Goal: Transaction & Acquisition: Download file/media

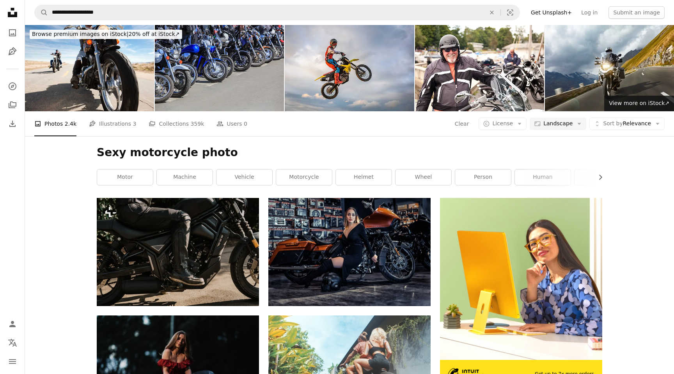
scroll to position [204, 0]
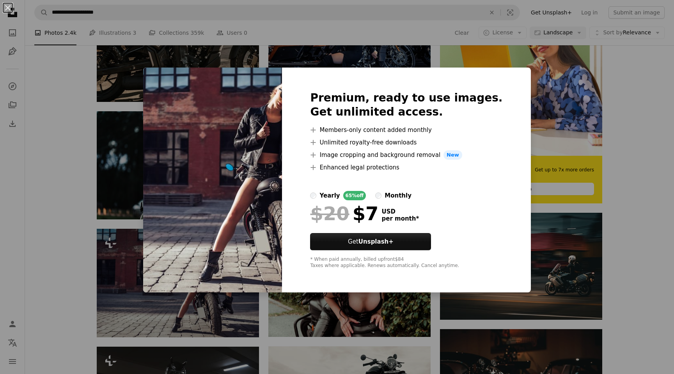
click at [563, 210] on div "An X shape Premium, ready to use images. Get unlimited access. A plus sign Memb…" at bounding box center [337, 187] width 674 height 374
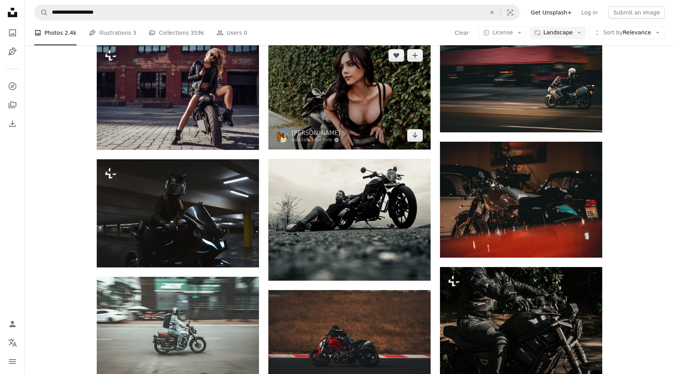
scroll to position [397, 0]
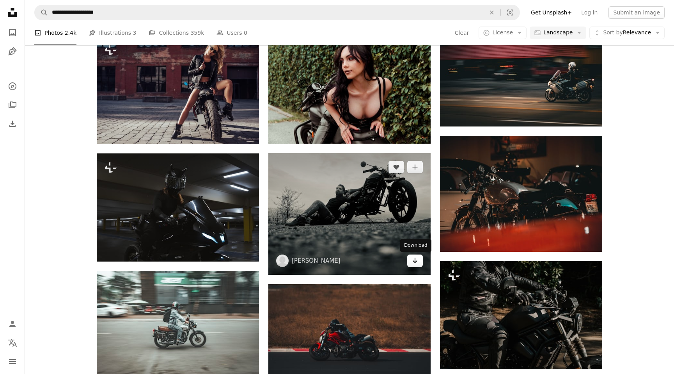
click at [414, 262] on icon "Arrow pointing down" at bounding box center [415, 260] width 6 height 9
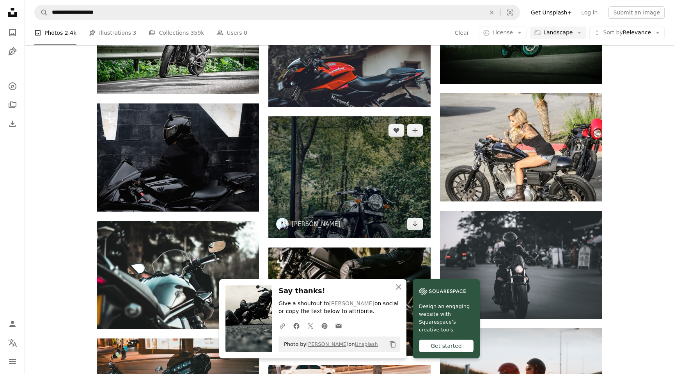
scroll to position [801, 0]
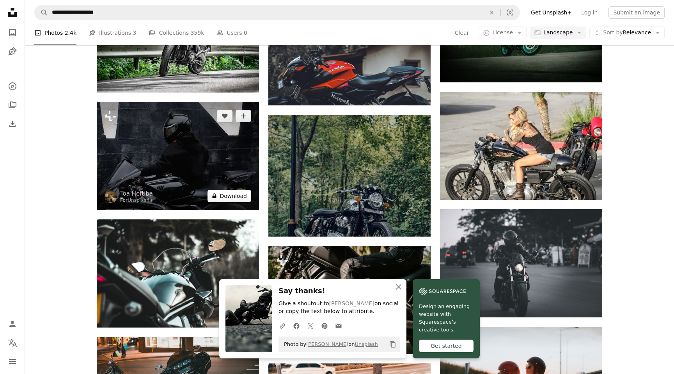
click at [227, 197] on button "A lock Download" at bounding box center [230, 196] width 44 height 12
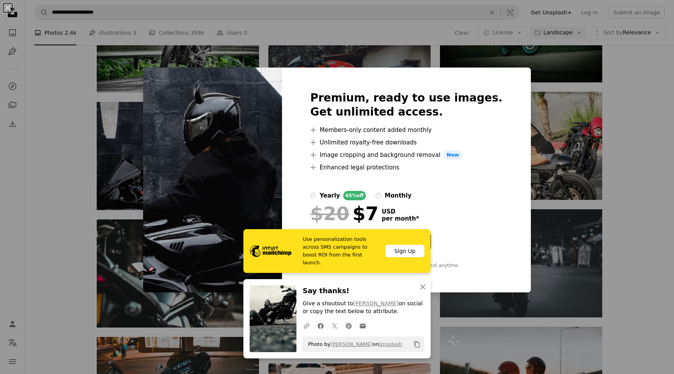
click at [150, 233] on div "An X shape Premium, ready to use images. Get unlimited access. A plus sign Memb…" at bounding box center [337, 187] width 674 height 374
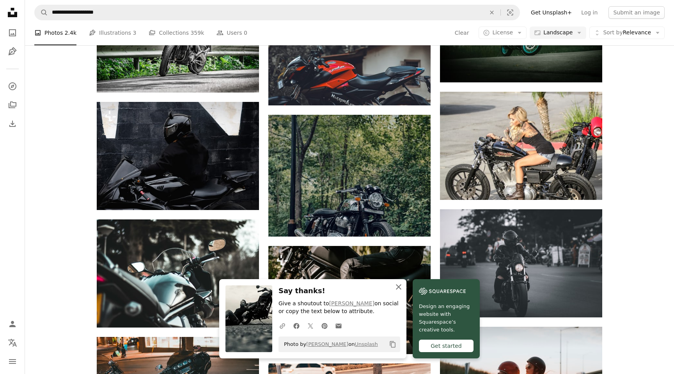
click at [396, 285] on icon "An X shape" at bounding box center [398, 286] width 9 height 9
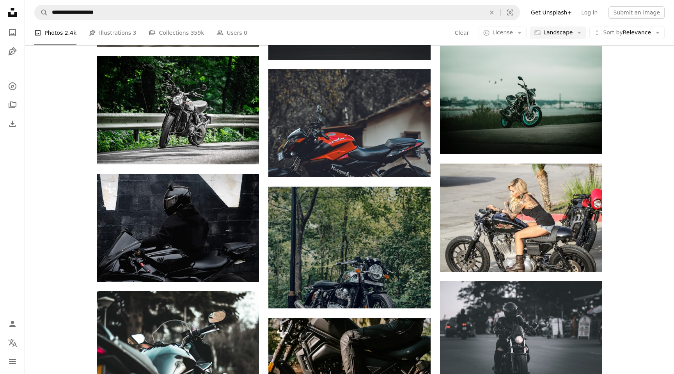
scroll to position [731, 0]
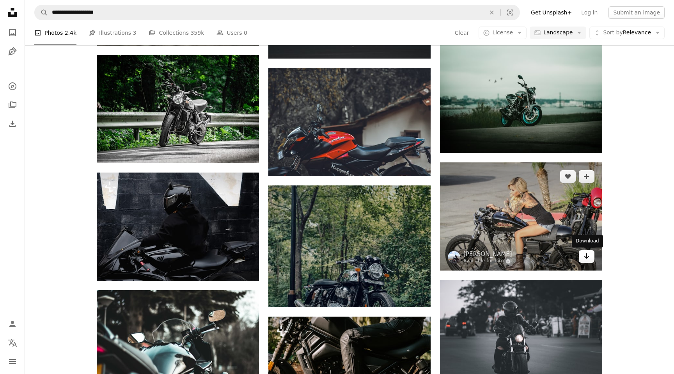
click at [584, 260] on icon "Arrow pointing down" at bounding box center [587, 255] width 6 height 9
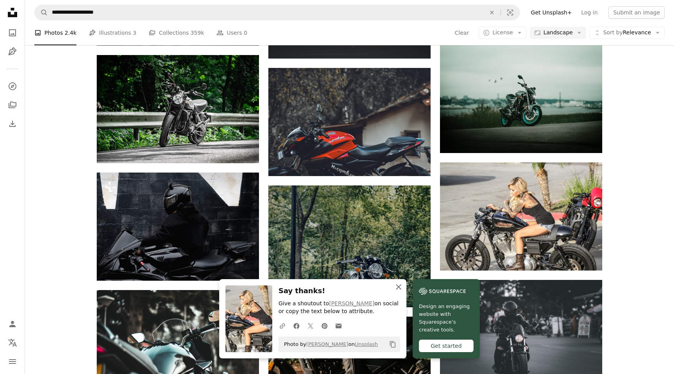
click at [398, 284] on icon "An X shape" at bounding box center [398, 286] width 9 height 9
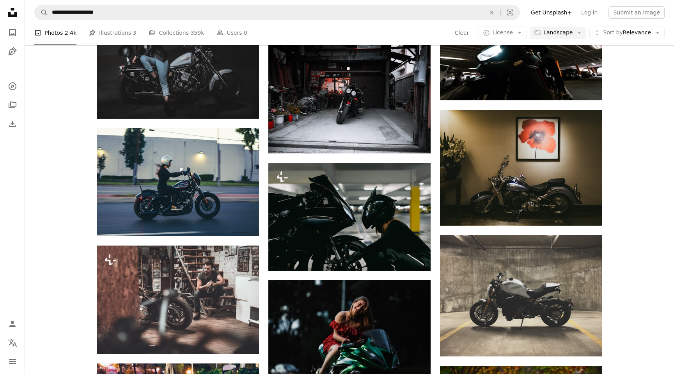
scroll to position [1641, 0]
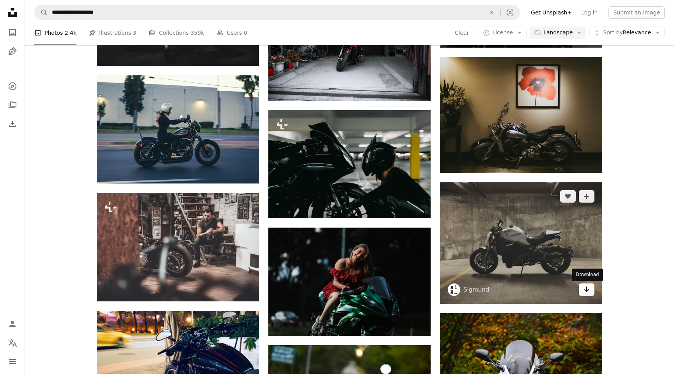
click at [590, 291] on link "Arrow pointing down" at bounding box center [587, 289] width 16 height 12
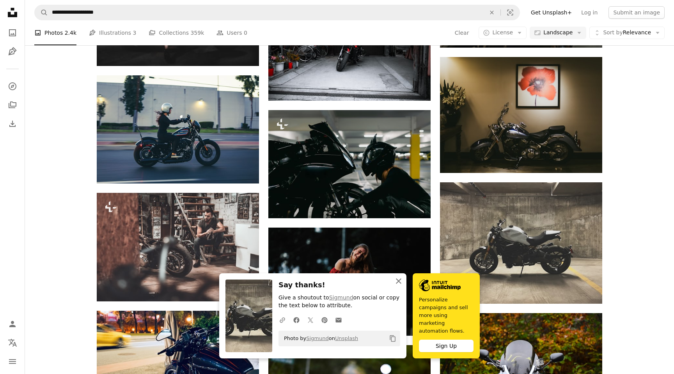
click at [398, 286] on icon "An X shape" at bounding box center [398, 280] width 9 height 9
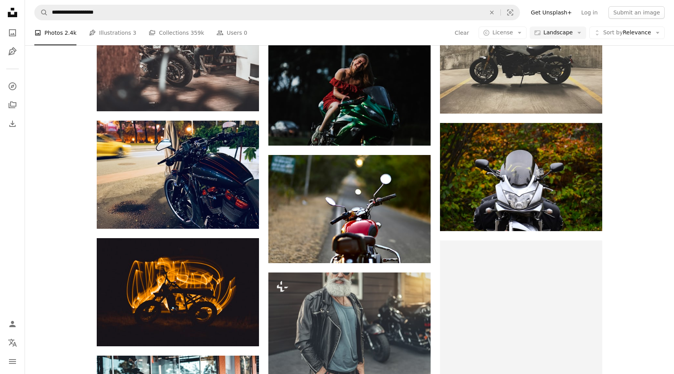
scroll to position [1837, 0]
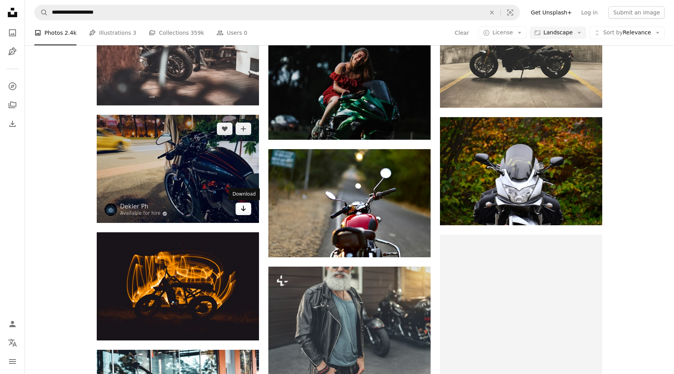
click at [243, 213] on icon "Arrow pointing down" at bounding box center [243, 208] width 6 height 9
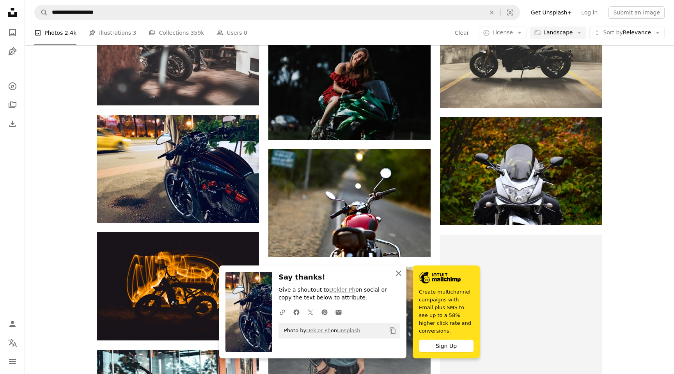
click at [401, 278] on icon "An X shape" at bounding box center [398, 272] width 9 height 9
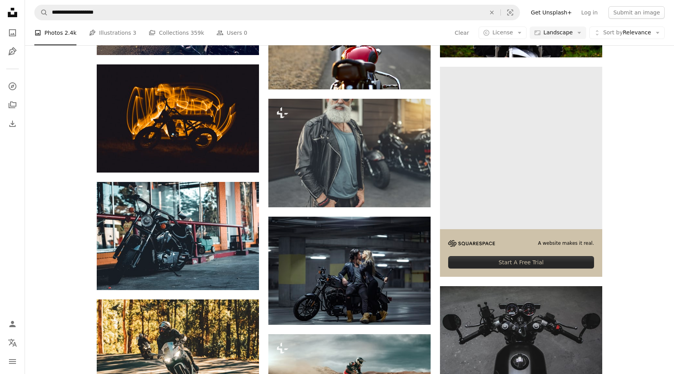
scroll to position [2021, 0]
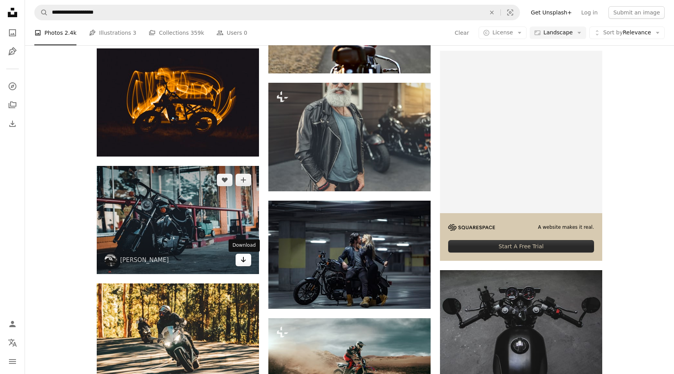
click at [244, 263] on icon "Arrow pointing down" at bounding box center [243, 259] width 6 height 9
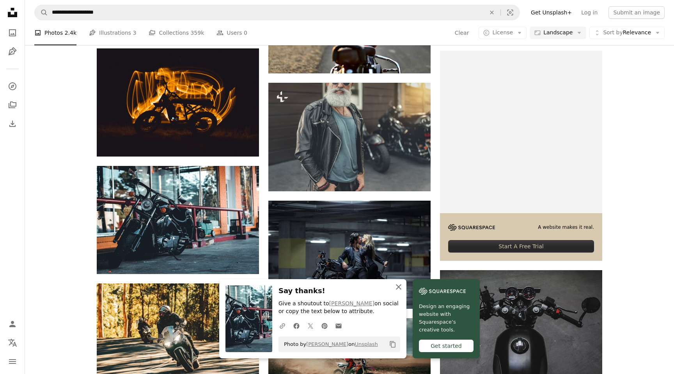
click at [397, 287] on icon "An X shape" at bounding box center [398, 286] width 9 height 9
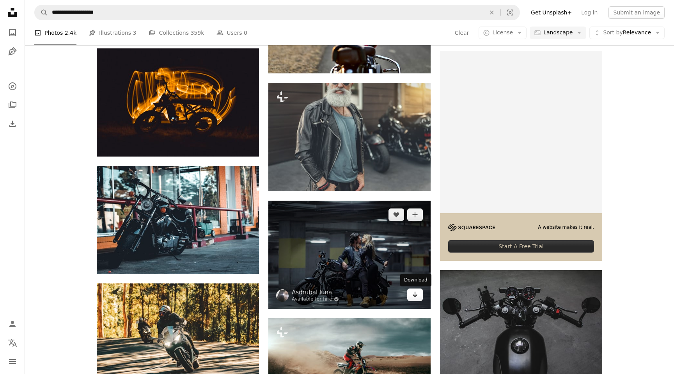
click at [412, 295] on icon "Arrow pointing down" at bounding box center [415, 293] width 6 height 9
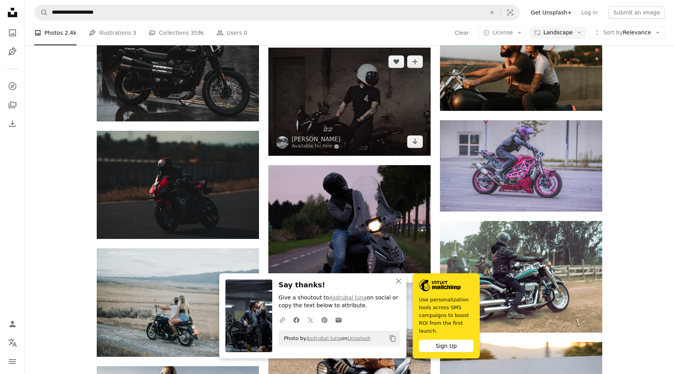
scroll to position [2533, 0]
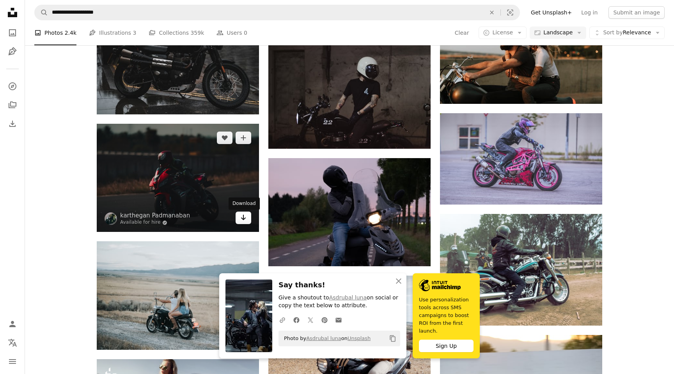
click at [243, 220] on icon "Download" at bounding box center [243, 217] width 5 height 5
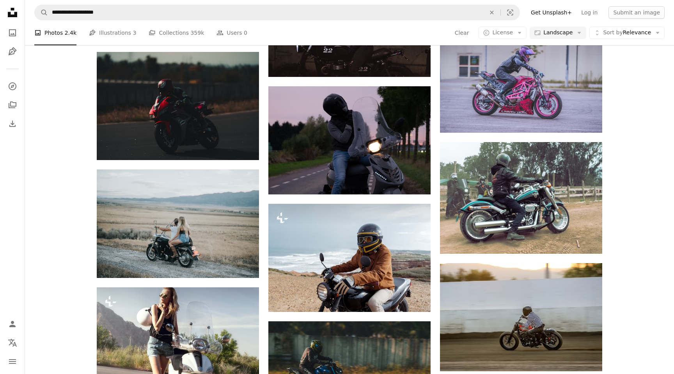
scroll to position [2606, 0]
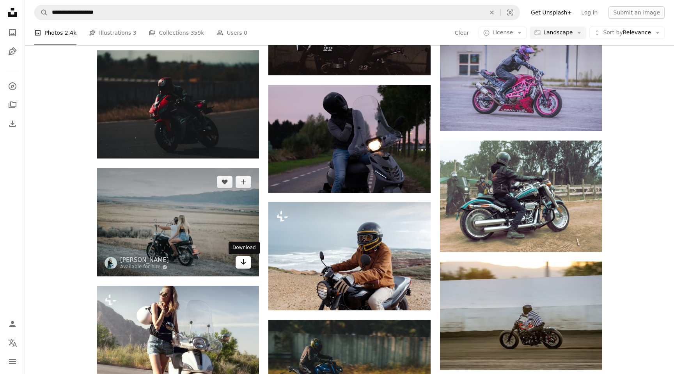
click at [244, 266] on icon "Arrow pointing down" at bounding box center [243, 261] width 6 height 9
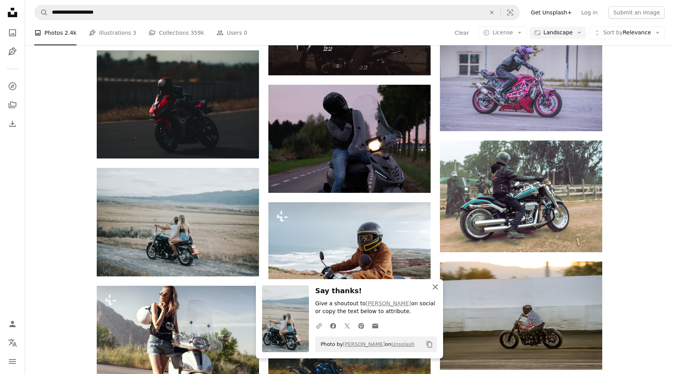
click at [437, 288] on icon "button" at bounding box center [435, 286] width 5 height 5
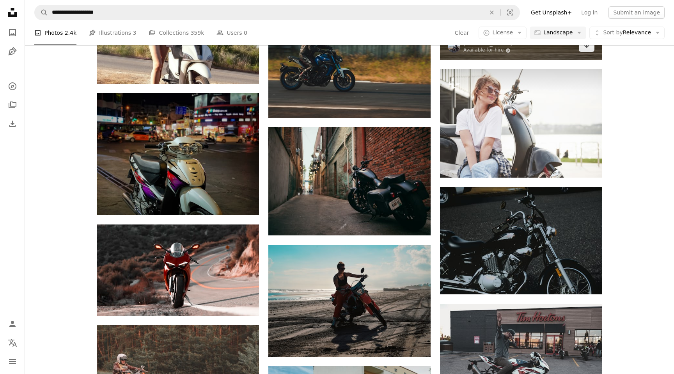
scroll to position [2917, 0]
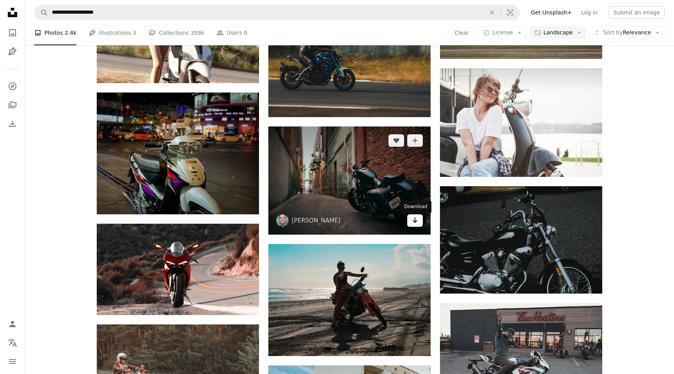
click at [417, 223] on icon "Arrow pointing down" at bounding box center [415, 219] width 6 height 9
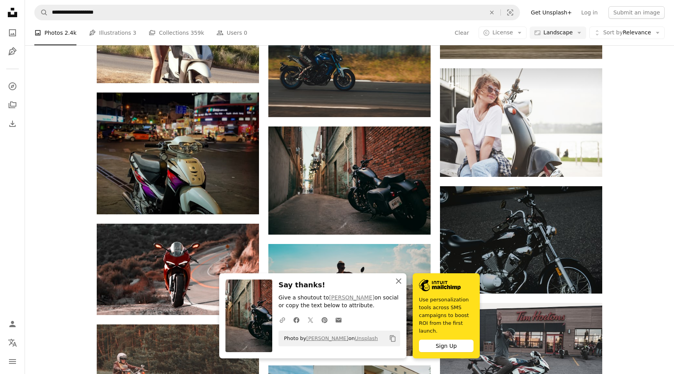
click at [398, 279] on icon "An X shape" at bounding box center [398, 280] width 9 height 9
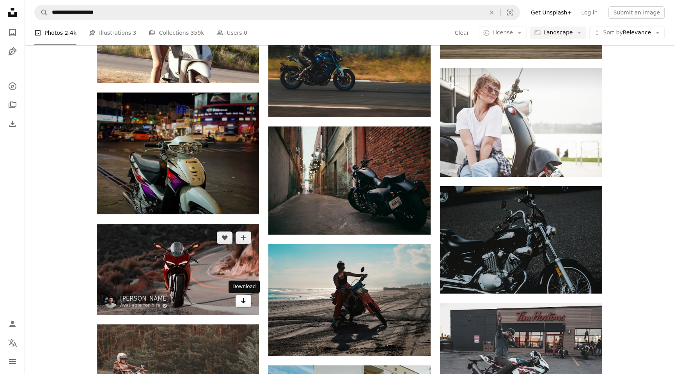
click at [247, 304] on link "Arrow pointing down" at bounding box center [244, 301] width 16 height 12
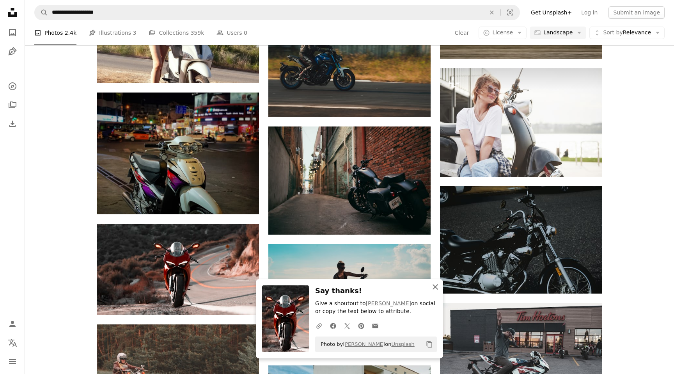
click at [434, 288] on icon "button" at bounding box center [435, 286] width 5 height 5
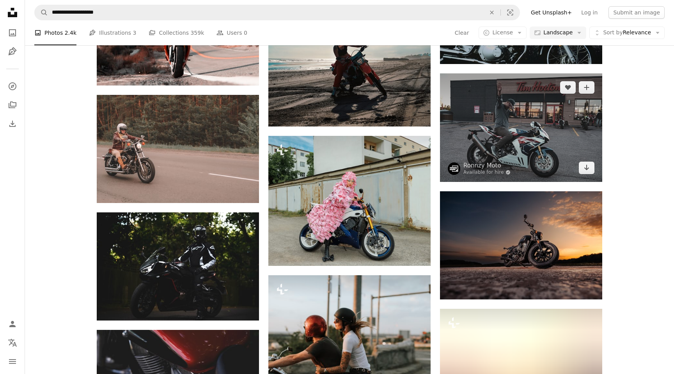
scroll to position [3204, 0]
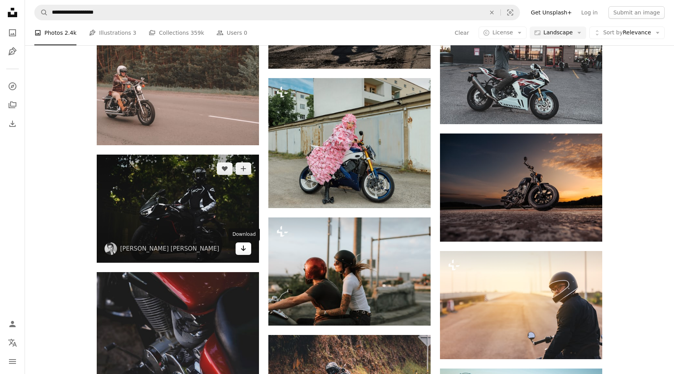
click at [246, 250] on icon "Arrow pointing down" at bounding box center [243, 247] width 6 height 9
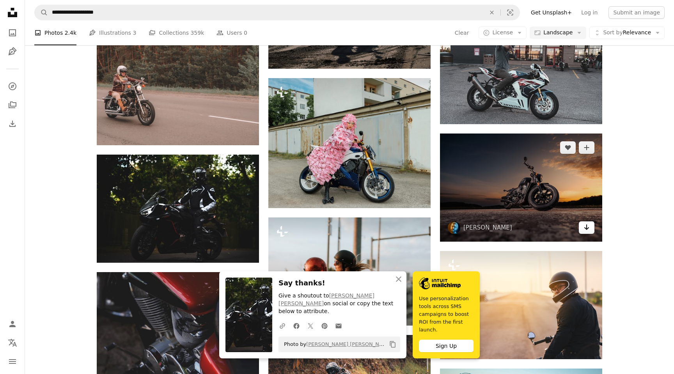
click at [587, 227] on icon "Arrow pointing down" at bounding box center [587, 226] width 6 height 9
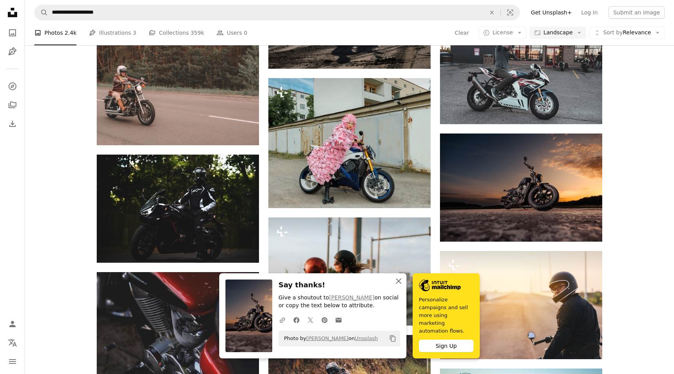
click at [396, 284] on icon "button" at bounding box center [398, 280] width 5 height 5
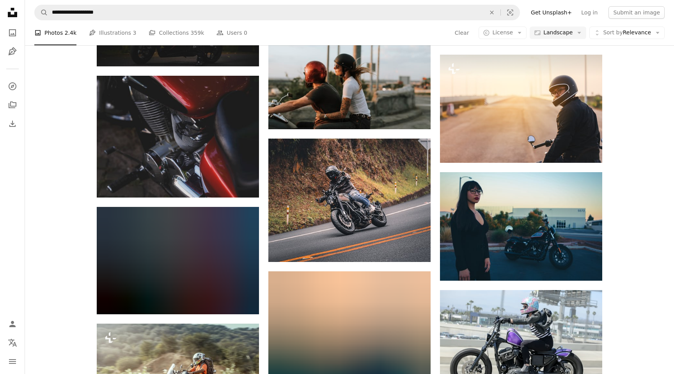
scroll to position [3401, 0]
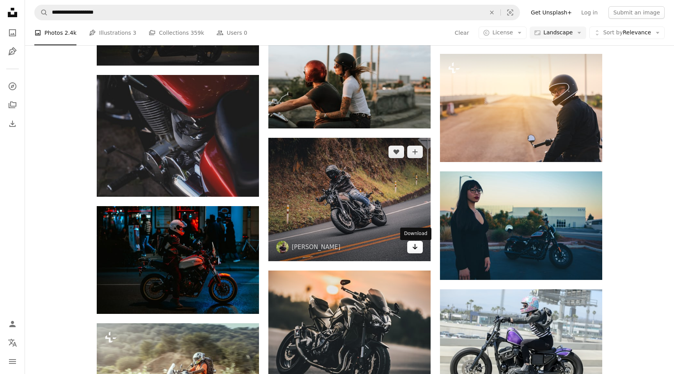
click at [417, 251] on icon "Arrow pointing down" at bounding box center [415, 246] width 6 height 9
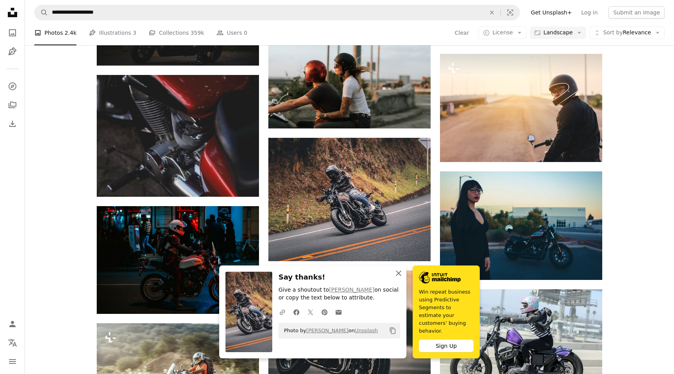
click at [398, 278] on icon "An X shape" at bounding box center [398, 272] width 9 height 9
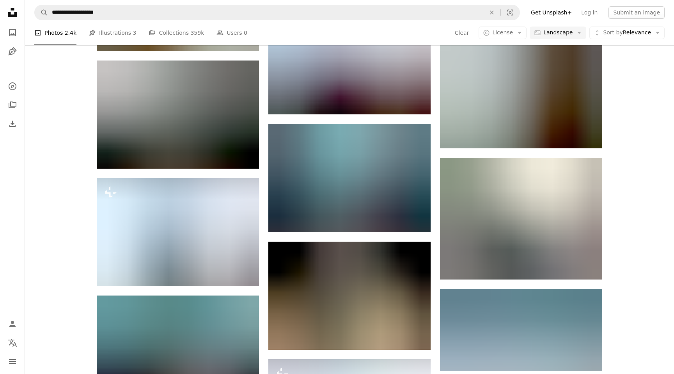
scroll to position [4019, 0]
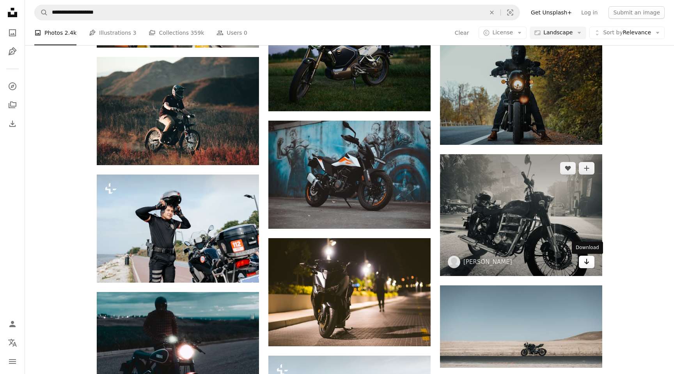
click at [587, 262] on icon "Arrow pointing down" at bounding box center [587, 261] width 6 height 9
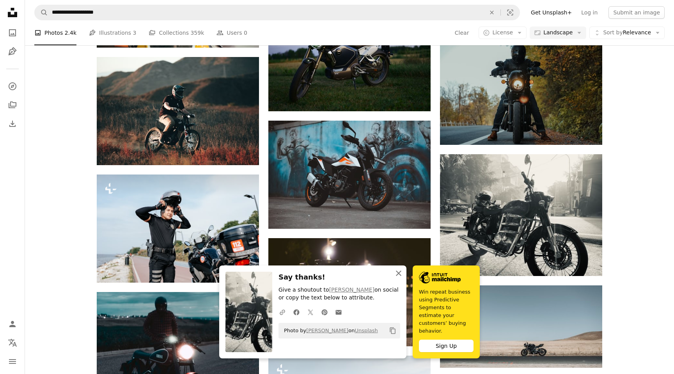
click at [398, 278] on icon "An X shape" at bounding box center [398, 272] width 9 height 9
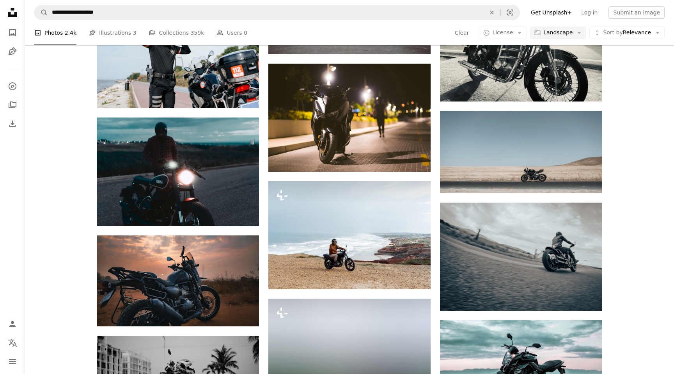
scroll to position [4201, 0]
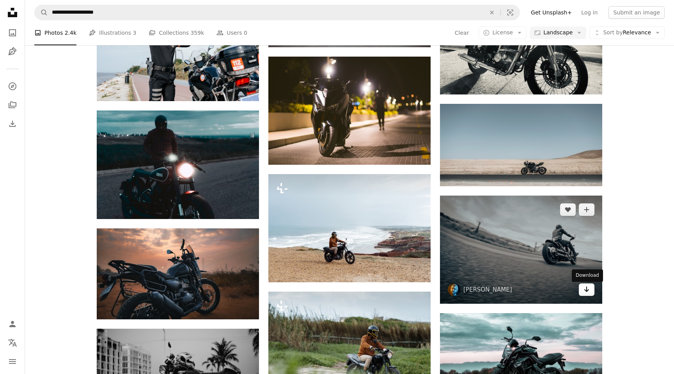
click at [585, 293] on icon "Arrow pointing down" at bounding box center [587, 288] width 6 height 9
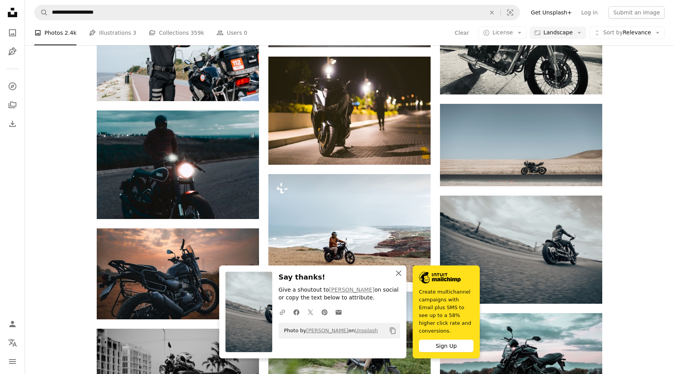
click at [399, 278] on icon "An X shape" at bounding box center [398, 272] width 9 height 9
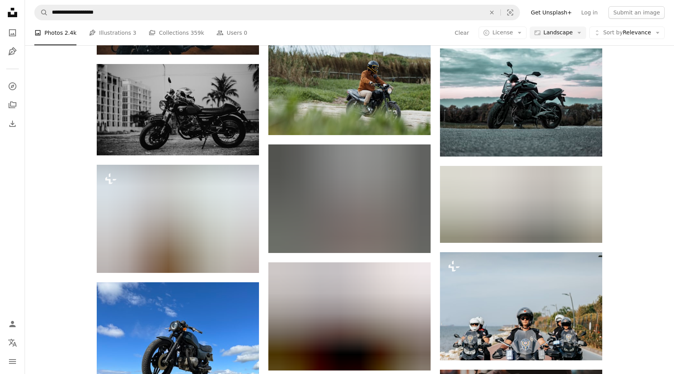
scroll to position [4466, 0]
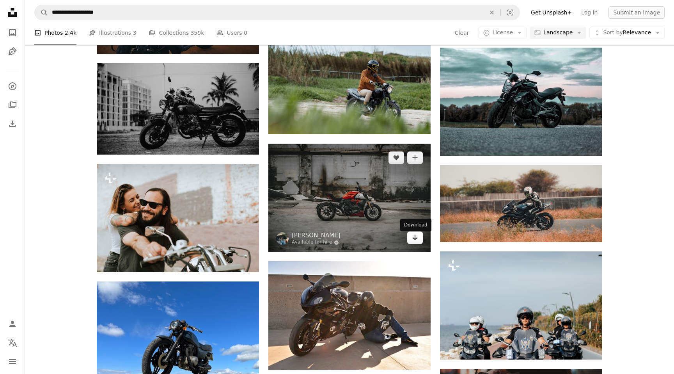
click at [417, 240] on icon "Download" at bounding box center [415, 236] width 5 height 5
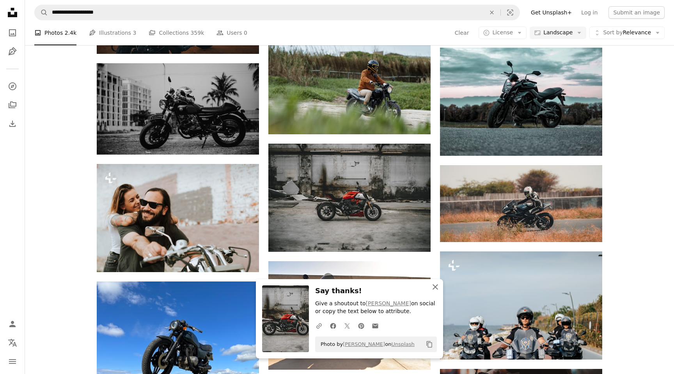
click at [437, 289] on icon "An X shape" at bounding box center [435, 286] width 9 height 9
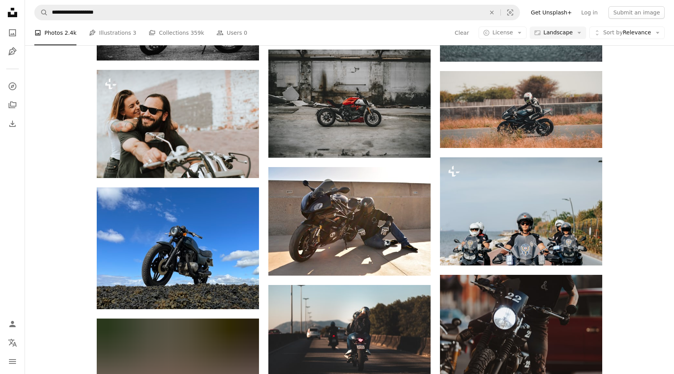
scroll to position [4566, 0]
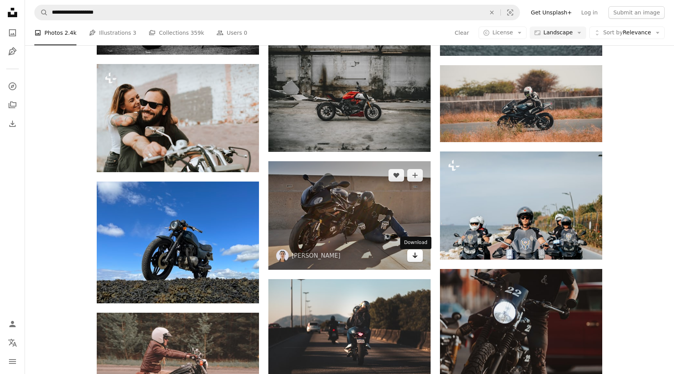
click at [417, 255] on icon "Arrow pointing down" at bounding box center [415, 254] width 6 height 9
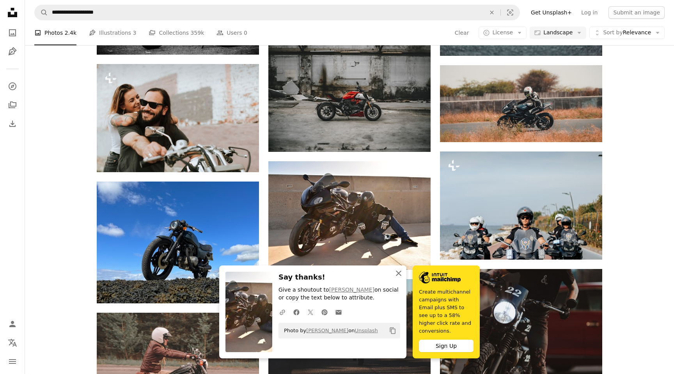
click at [398, 276] on icon "button" at bounding box center [398, 272] width 5 height 5
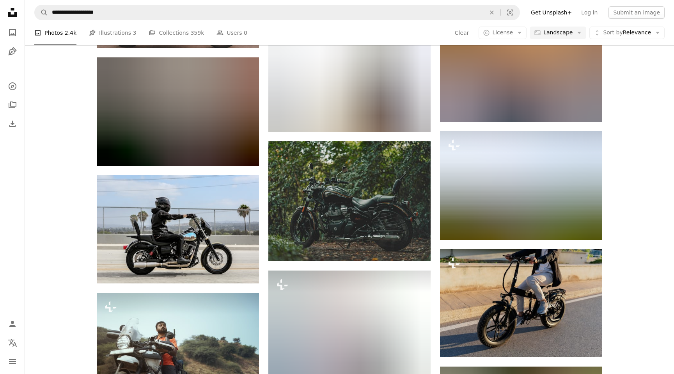
scroll to position [4941, 0]
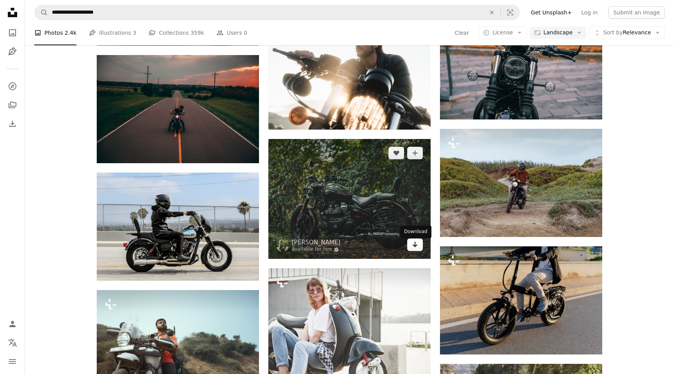
click at [415, 247] on icon "Download" at bounding box center [415, 243] width 5 height 5
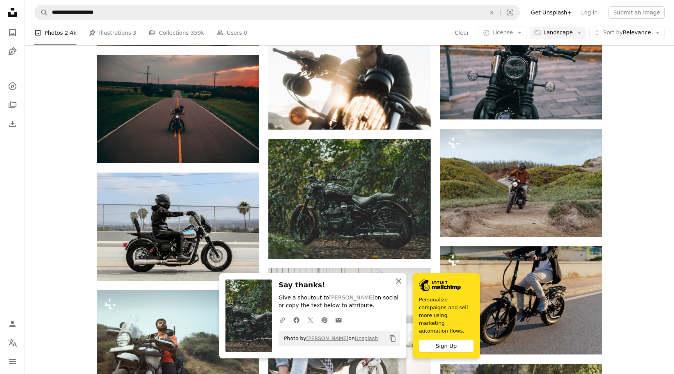
click at [401, 285] on icon "An X shape" at bounding box center [398, 280] width 9 height 9
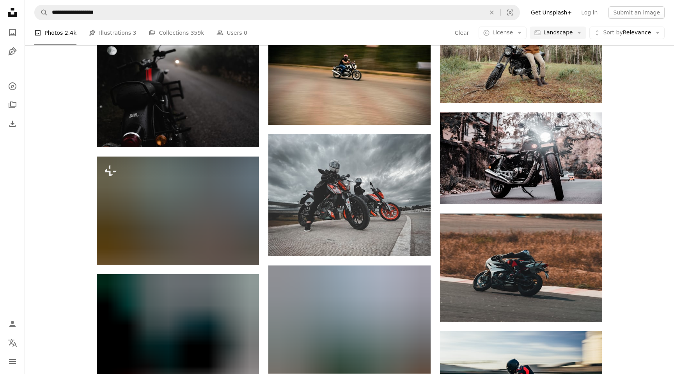
scroll to position [5435, 0]
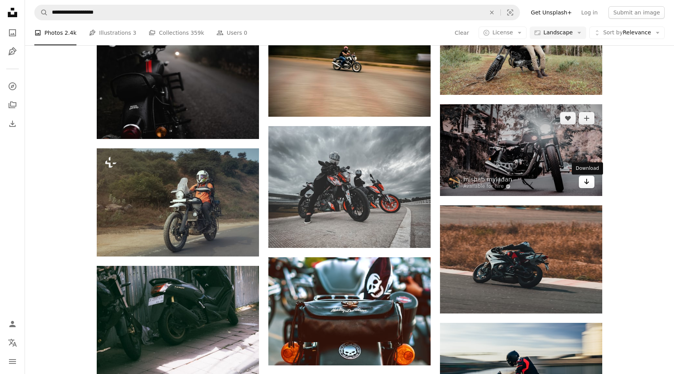
click at [587, 186] on icon "Arrow pointing down" at bounding box center [587, 181] width 6 height 9
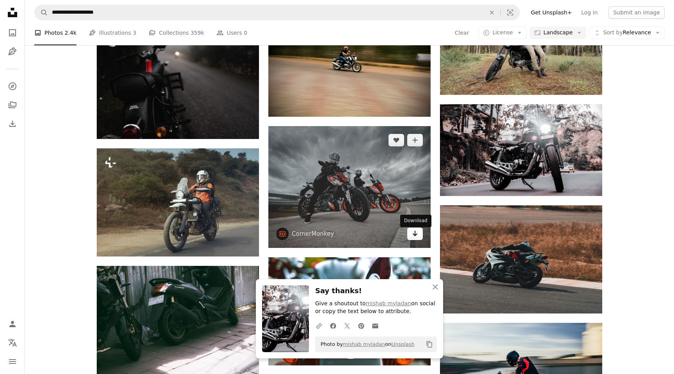
click at [412, 236] on icon "Arrow pointing down" at bounding box center [415, 233] width 6 height 9
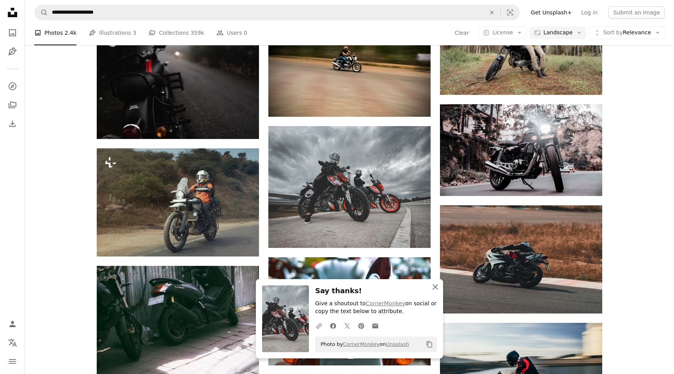
click at [438, 289] on icon "An X shape" at bounding box center [435, 286] width 9 height 9
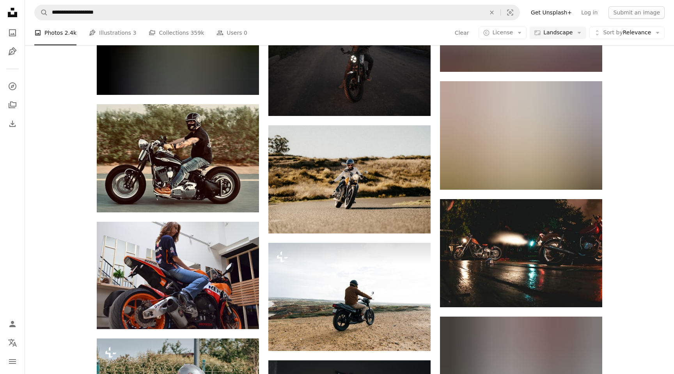
scroll to position [6052, 0]
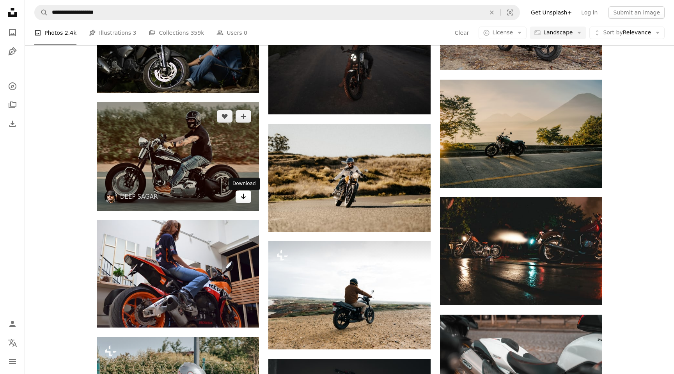
click at [243, 199] on icon "Download" at bounding box center [243, 195] width 5 height 5
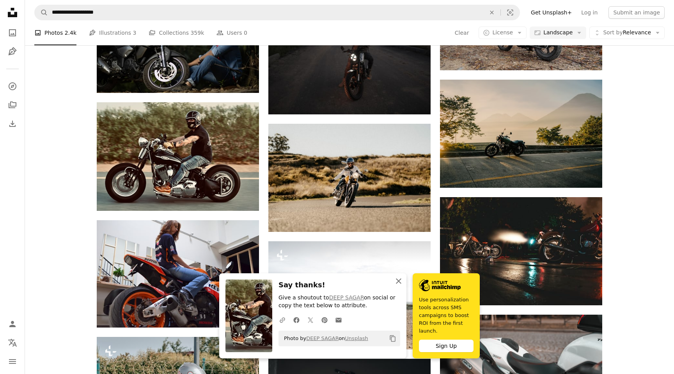
click at [400, 282] on icon "button" at bounding box center [398, 280] width 5 height 5
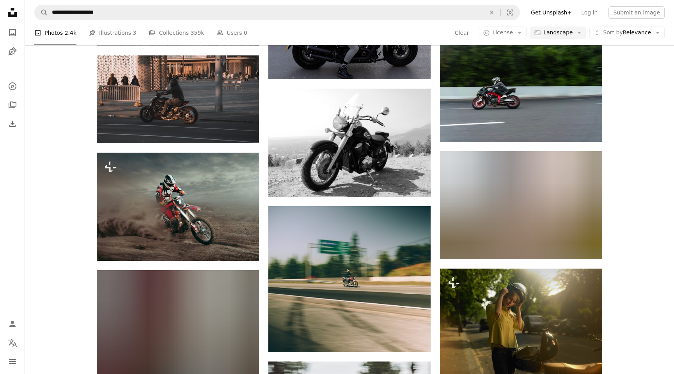
scroll to position [6591, 0]
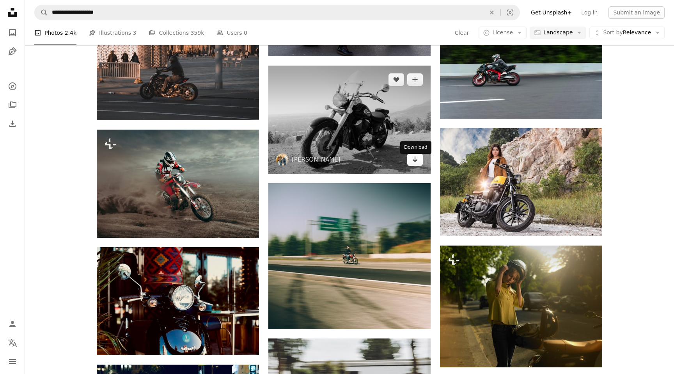
click at [416, 160] on icon "Arrow pointing down" at bounding box center [415, 158] width 6 height 9
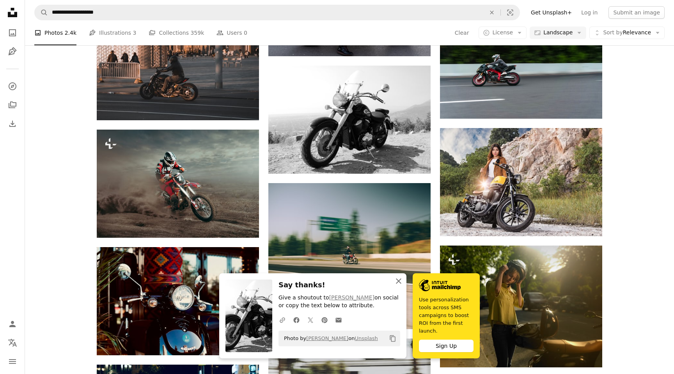
click at [400, 279] on icon "button" at bounding box center [398, 280] width 5 height 5
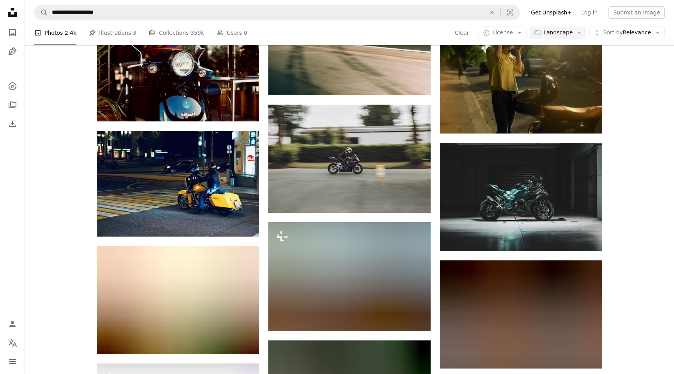
scroll to position [6831, 0]
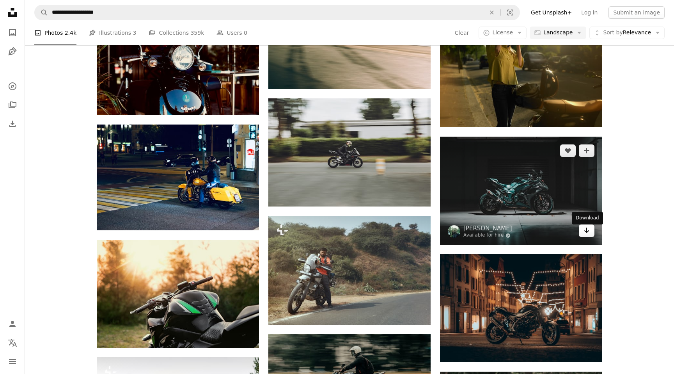
click at [587, 234] on icon "Arrow pointing down" at bounding box center [587, 229] width 6 height 9
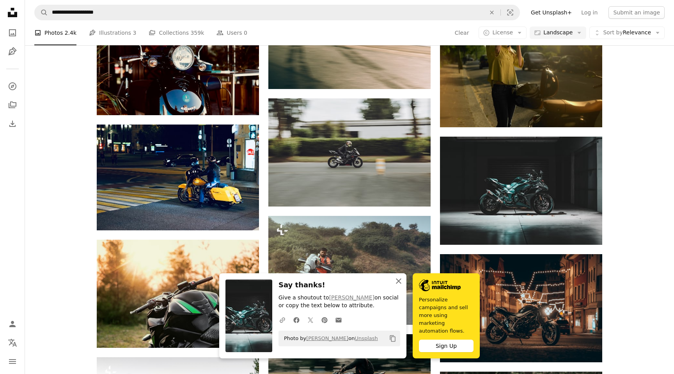
click at [398, 286] on icon "An X shape" at bounding box center [398, 280] width 9 height 9
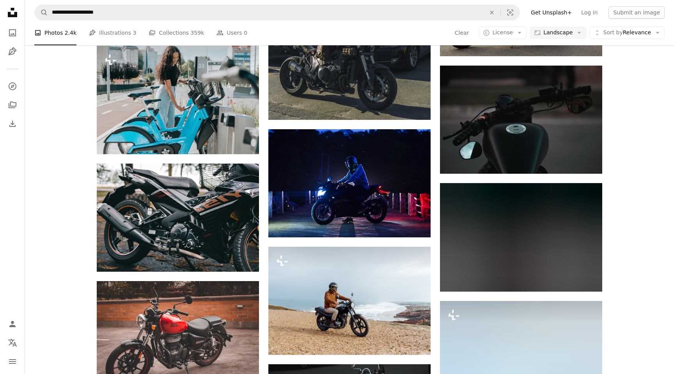
scroll to position [8078, 0]
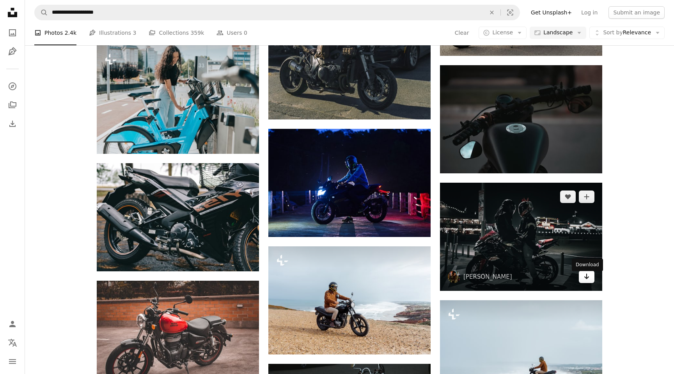
click at [588, 281] on icon "Arrow pointing down" at bounding box center [587, 276] width 6 height 9
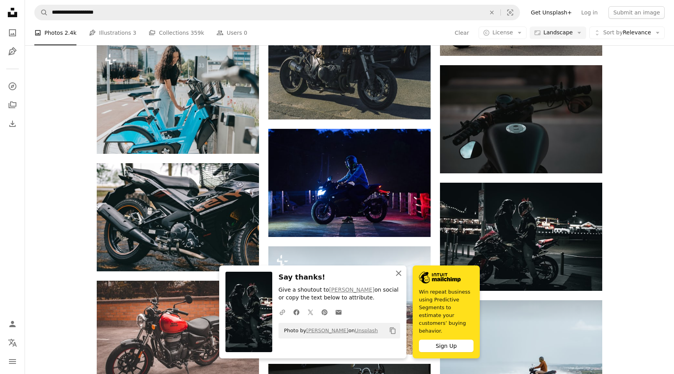
click at [400, 278] on icon "An X shape" at bounding box center [398, 272] width 9 height 9
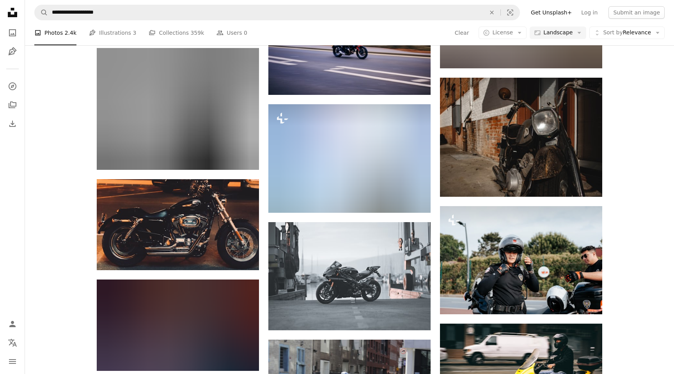
scroll to position [9609, 0]
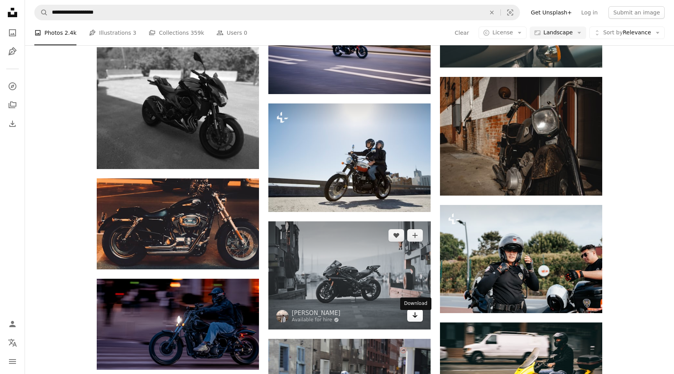
click at [417, 319] on icon "Arrow pointing down" at bounding box center [415, 314] width 6 height 9
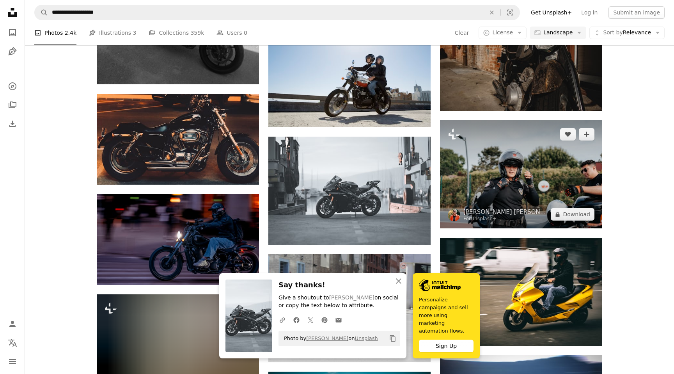
scroll to position [9695, 0]
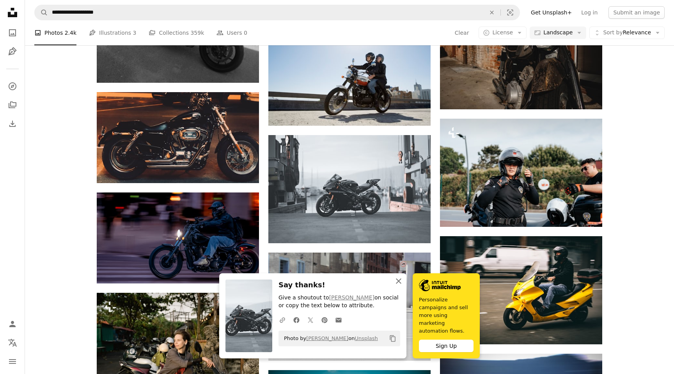
click at [399, 289] on button "An X shape Close" at bounding box center [399, 281] width 16 height 16
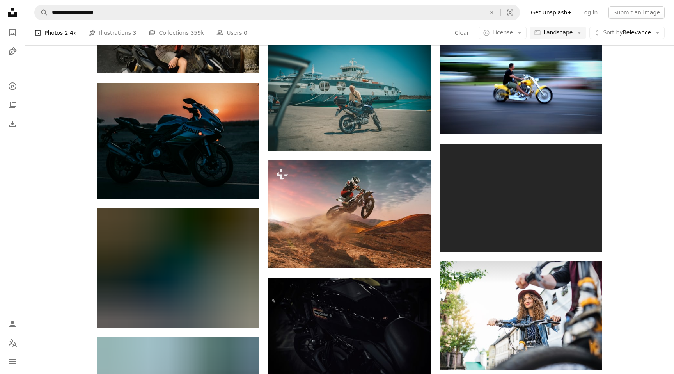
scroll to position [10089, 0]
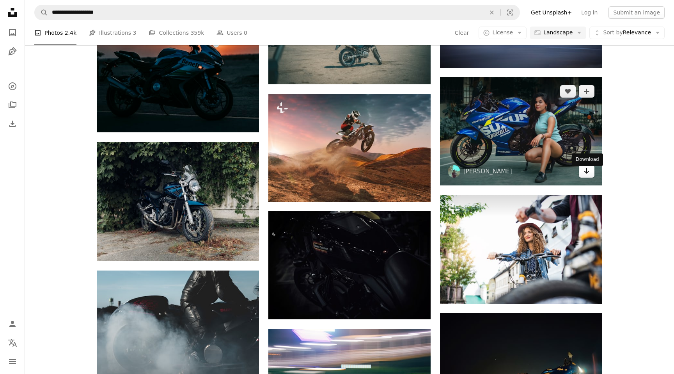
click at [586, 176] on icon "Arrow pointing down" at bounding box center [587, 170] width 6 height 9
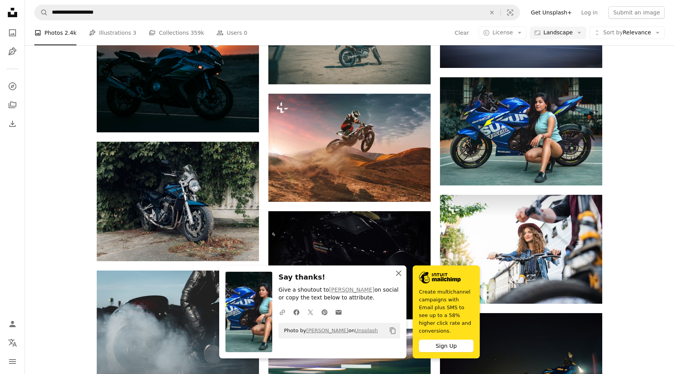
click at [399, 278] on icon "An X shape" at bounding box center [398, 272] width 9 height 9
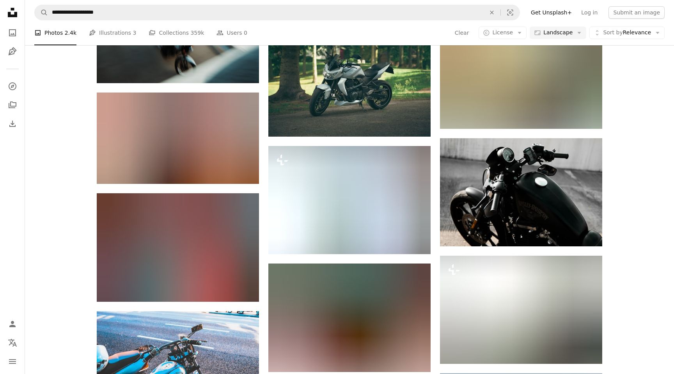
scroll to position [10512, 0]
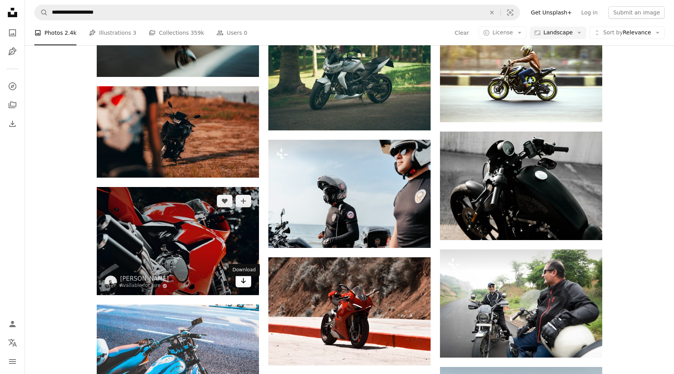
click at [244, 285] on icon "Arrow pointing down" at bounding box center [243, 280] width 6 height 9
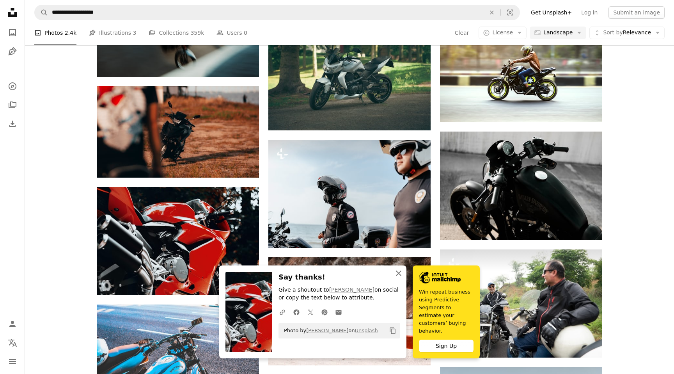
click at [399, 278] on icon "An X shape" at bounding box center [398, 272] width 9 height 9
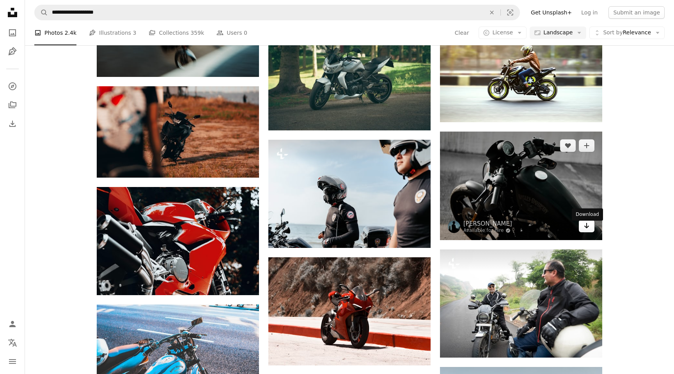
click at [589, 228] on icon "Download" at bounding box center [586, 225] width 5 height 5
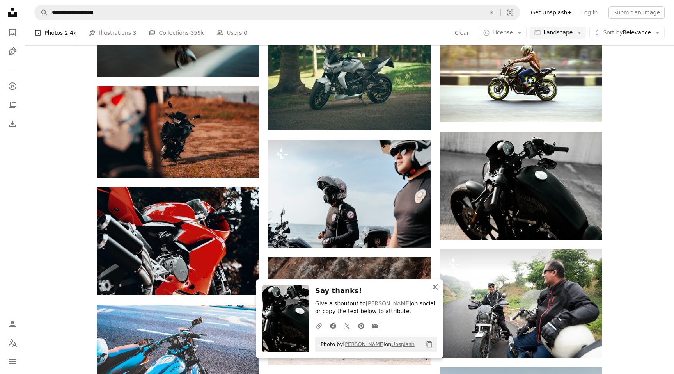
click at [435, 287] on icon "button" at bounding box center [435, 286] width 5 height 5
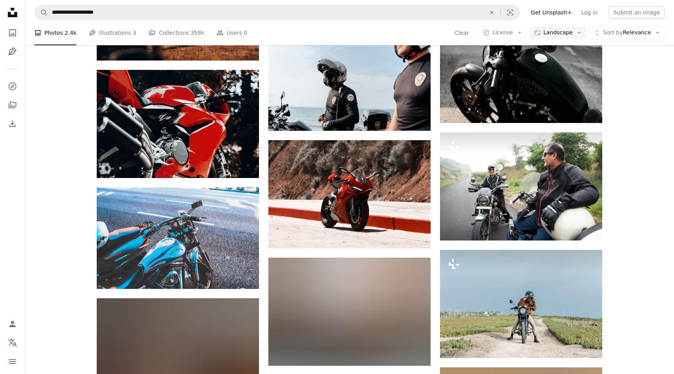
scroll to position [10631, 0]
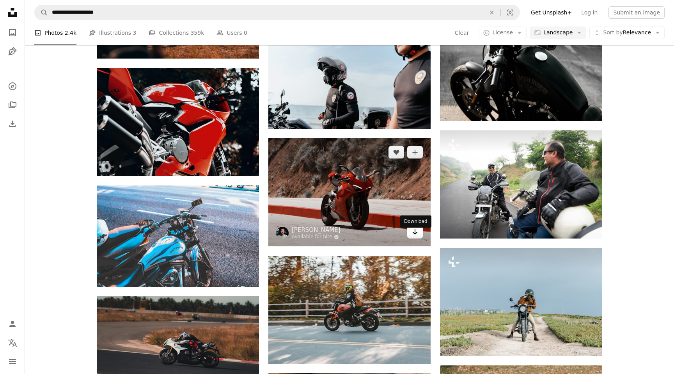
click at [417, 236] on icon "Arrow pointing down" at bounding box center [415, 231] width 6 height 9
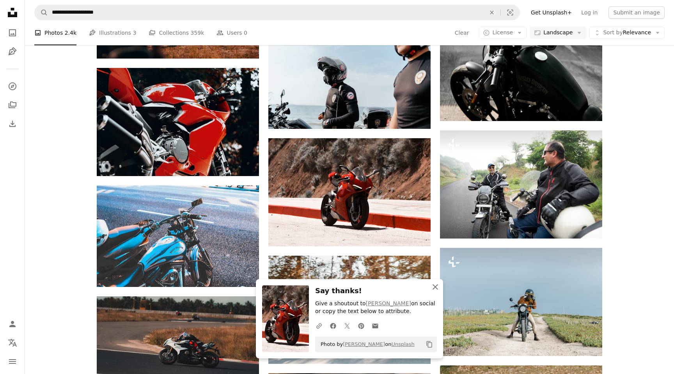
click at [433, 288] on icon "button" at bounding box center [435, 286] width 5 height 5
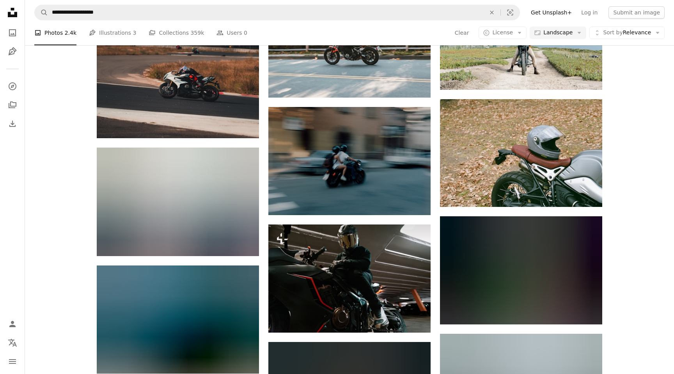
scroll to position [10899, 0]
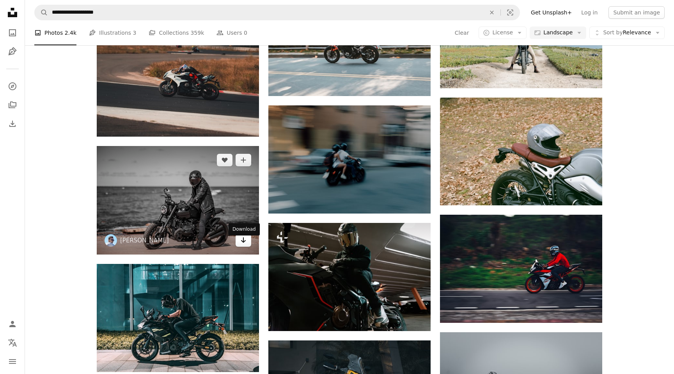
click at [244, 245] on icon "Arrow pointing down" at bounding box center [243, 239] width 6 height 9
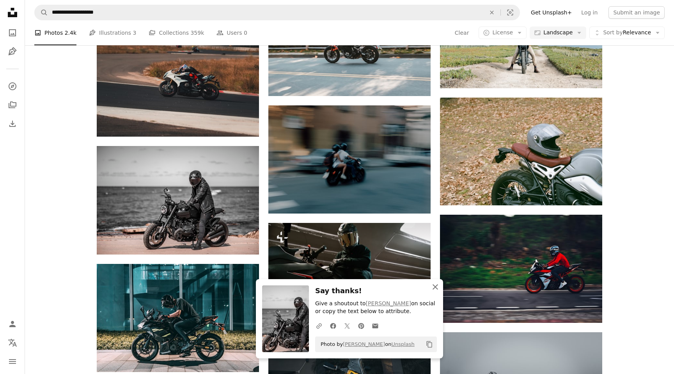
click at [436, 290] on icon "An X shape" at bounding box center [435, 286] width 9 height 9
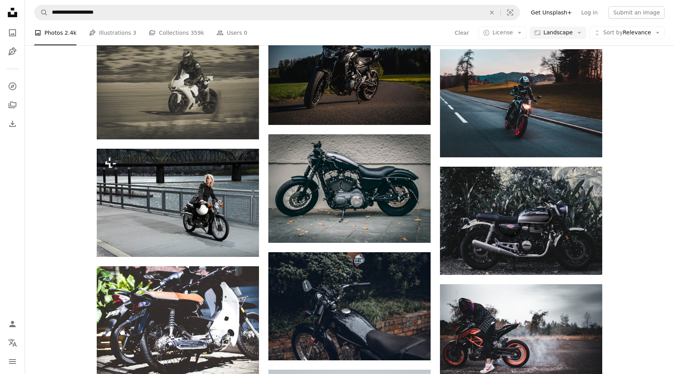
scroll to position [12045, 0]
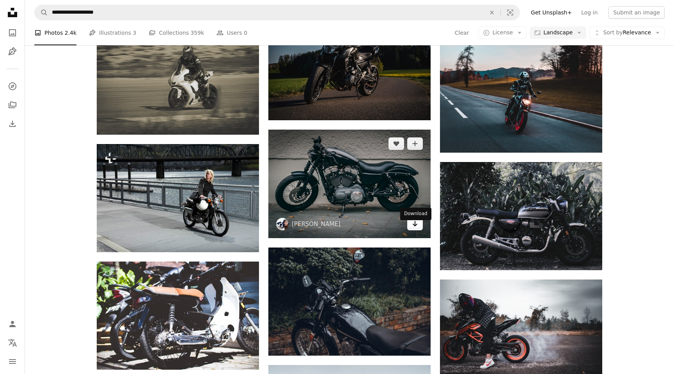
click at [416, 228] on icon "Arrow pointing down" at bounding box center [415, 223] width 6 height 9
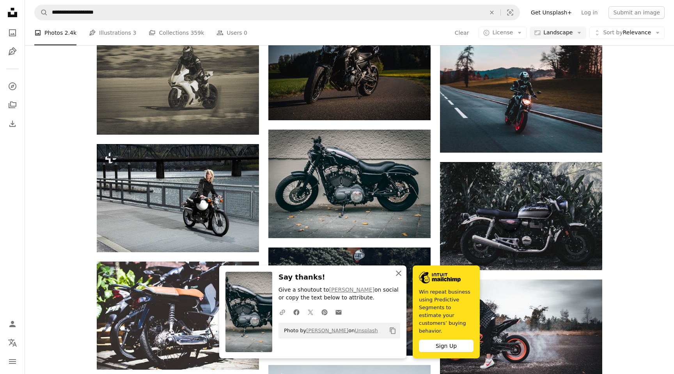
click at [398, 278] on icon "An X shape" at bounding box center [398, 272] width 9 height 9
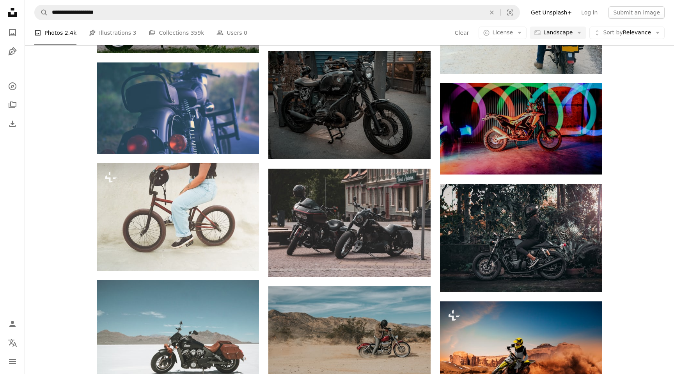
scroll to position [12481, 0]
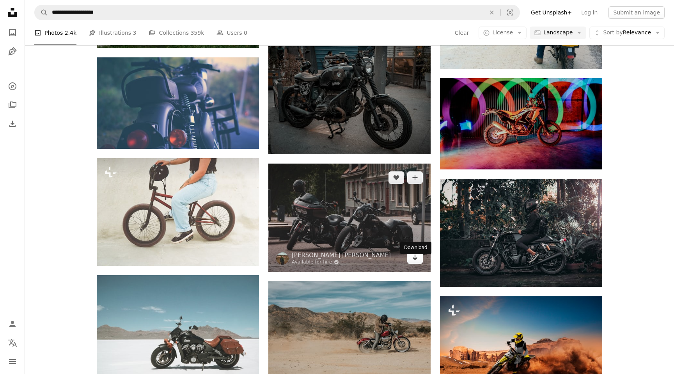
click at [416, 262] on icon "Arrow pointing down" at bounding box center [415, 256] width 6 height 9
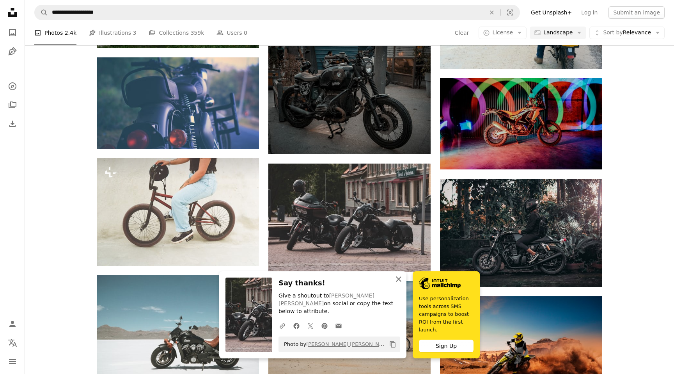
click at [399, 280] on icon "button" at bounding box center [398, 278] width 5 height 5
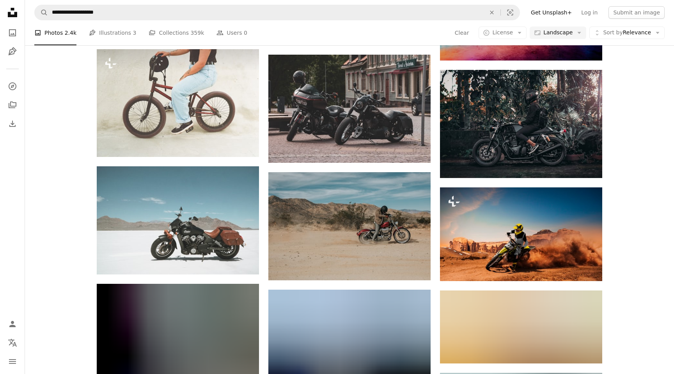
scroll to position [12590, 0]
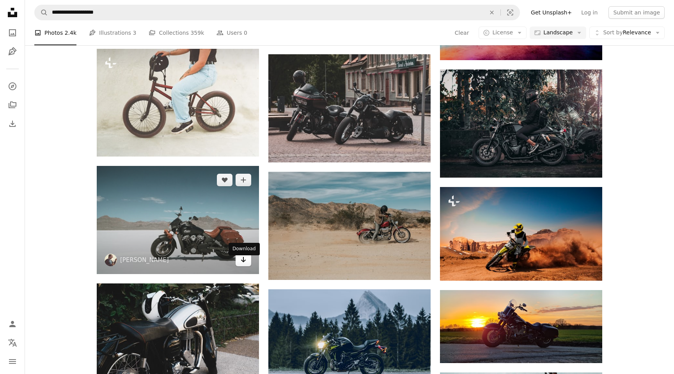
click at [241, 264] on icon "Arrow pointing down" at bounding box center [243, 259] width 6 height 9
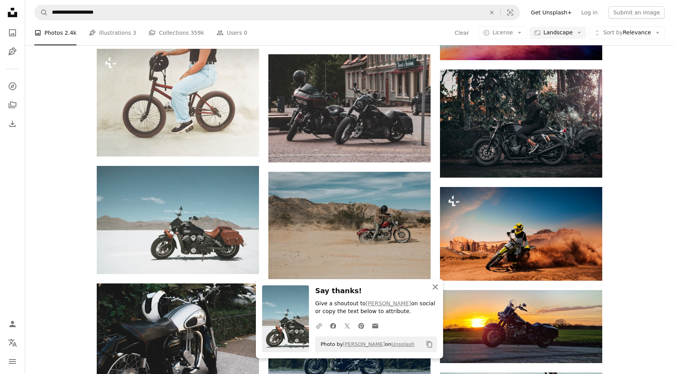
click at [436, 288] on icon "An X shape" at bounding box center [435, 286] width 9 height 9
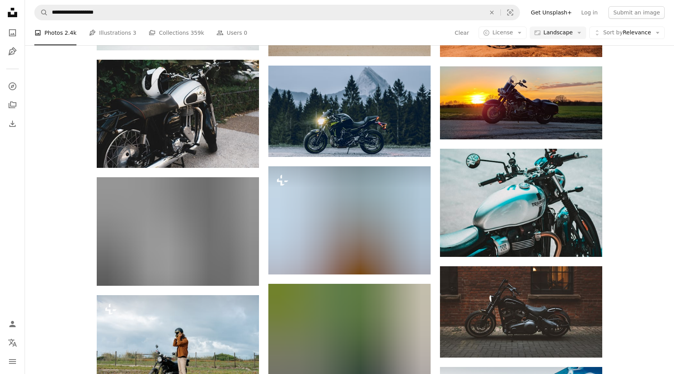
scroll to position [12820, 0]
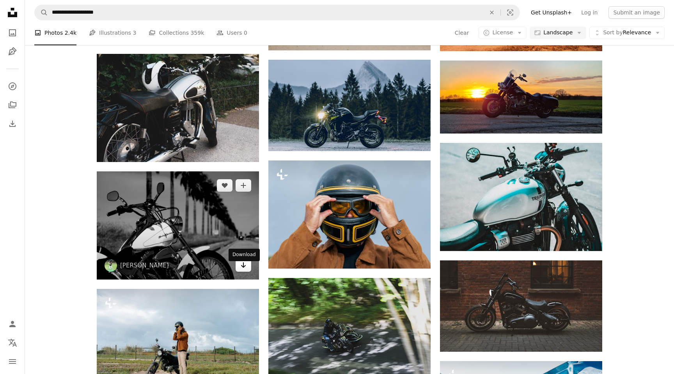
click at [244, 270] on icon "Arrow pointing down" at bounding box center [243, 264] width 6 height 9
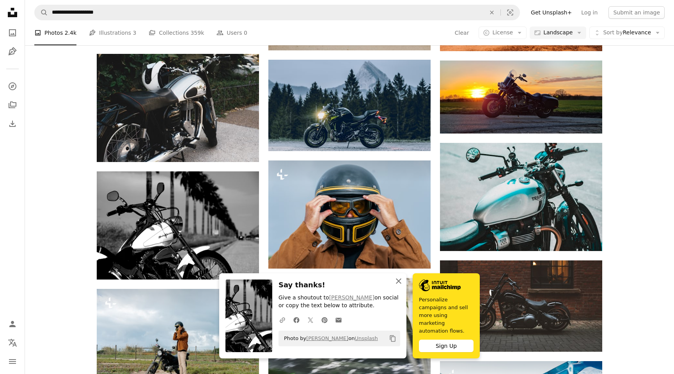
click at [401, 285] on icon "An X shape" at bounding box center [398, 280] width 9 height 9
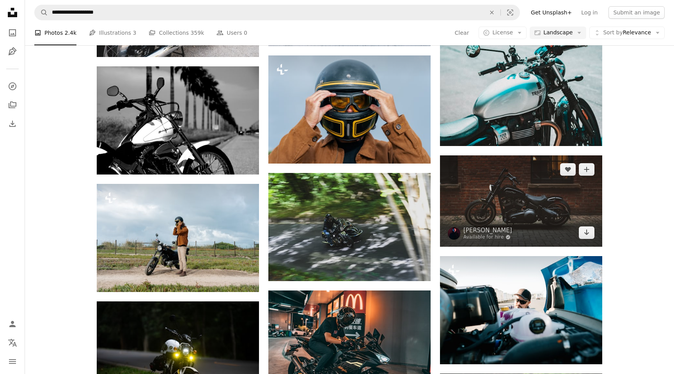
scroll to position [12928, 0]
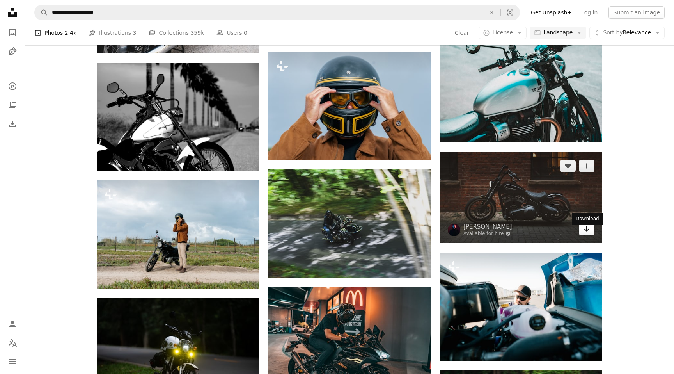
click at [586, 231] on icon "Download" at bounding box center [586, 228] width 5 height 5
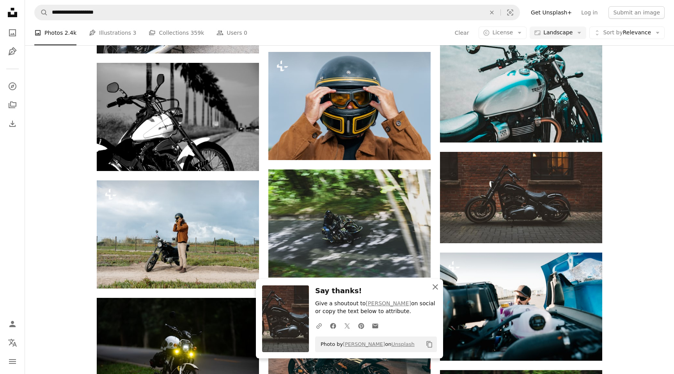
click at [432, 286] on icon "An X shape" at bounding box center [435, 286] width 9 height 9
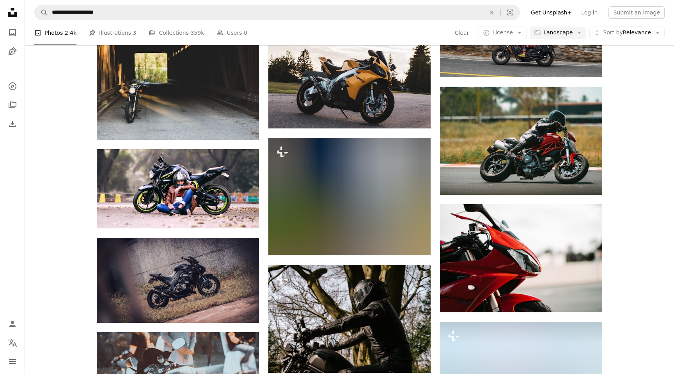
scroll to position [13455, 0]
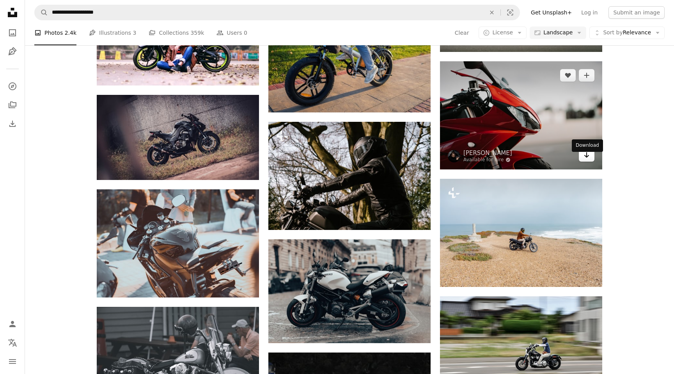
click at [586, 158] on icon "Arrow pointing down" at bounding box center [587, 154] width 6 height 9
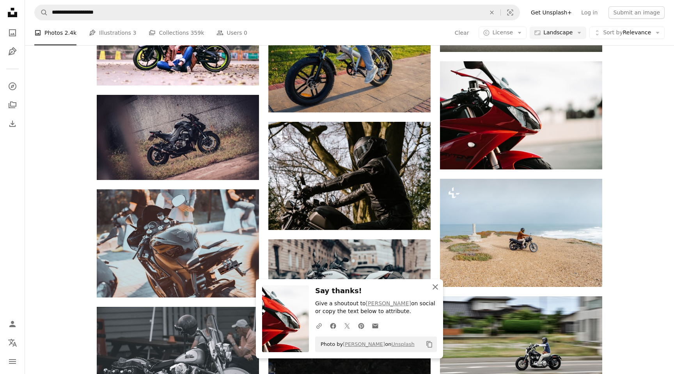
click at [437, 288] on icon "button" at bounding box center [435, 286] width 5 height 5
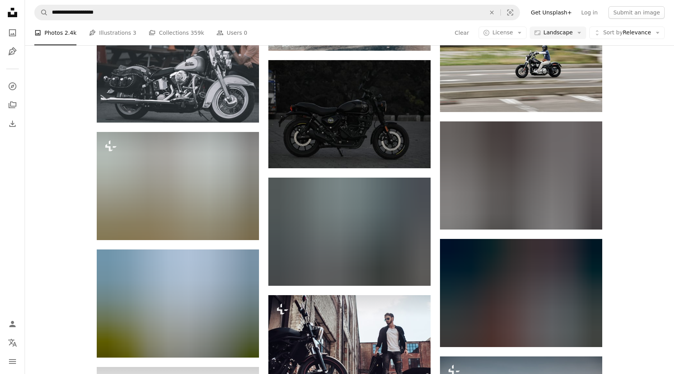
scroll to position [13748, 0]
